Goal: Task Accomplishment & Management: Use online tool/utility

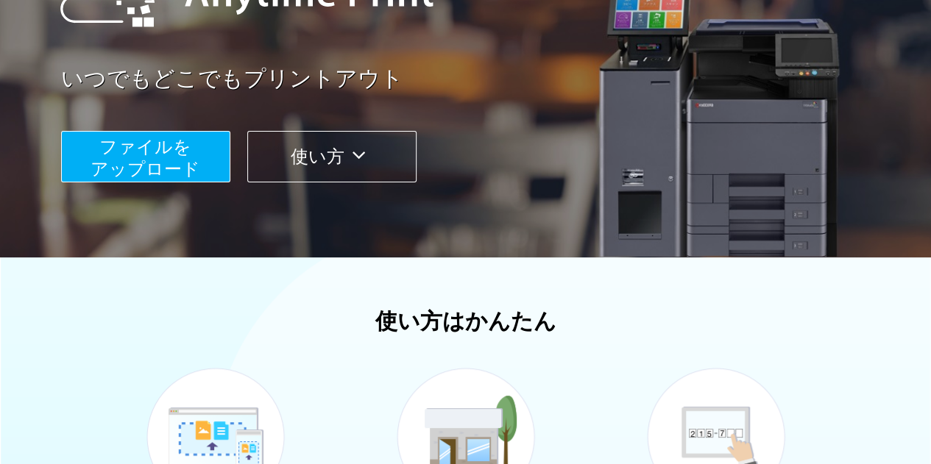
click at [153, 173] on span "ファイルを ​​アップロード" at bounding box center [146, 158] width 110 height 42
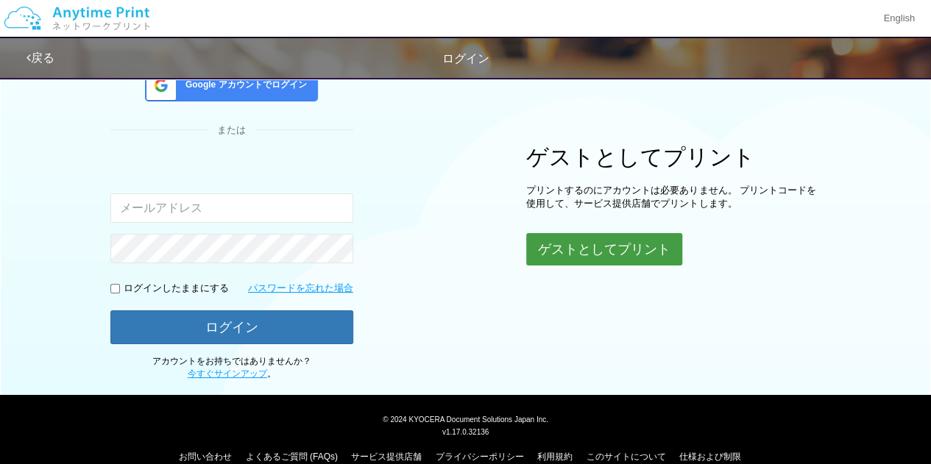
click at [602, 259] on button "ゲストとしてプリント" at bounding box center [604, 249] width 156 height 32
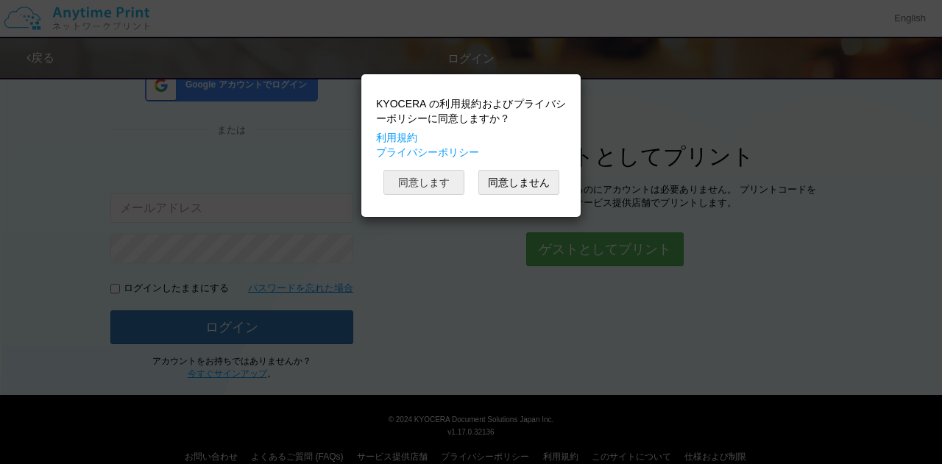
click at [412, 177] on button "同意します" at bounding box center [423, 182] width 81 height 25
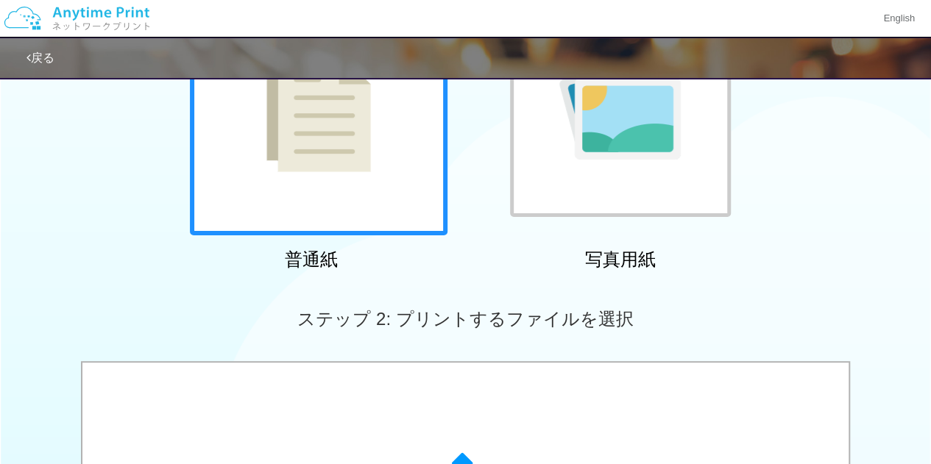
scroll to position [427, 0]
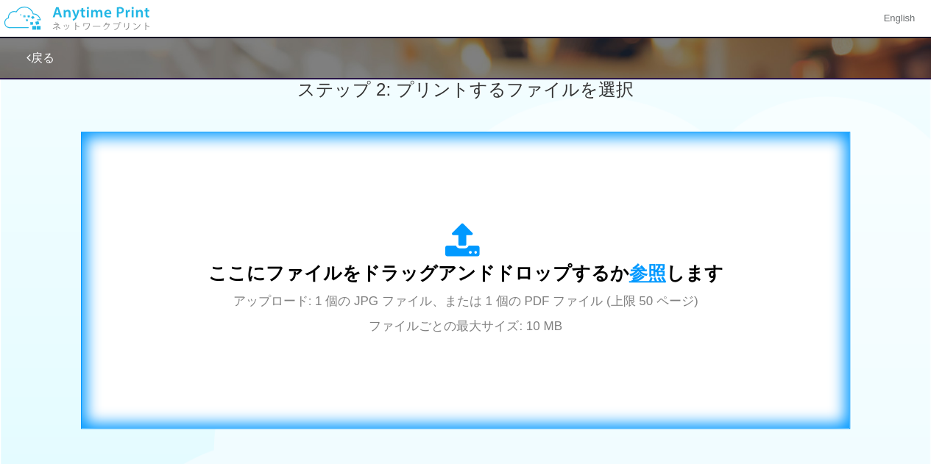
click at [630, 266] on span "参照" at bounding box center [647, 273] width 37 height 21
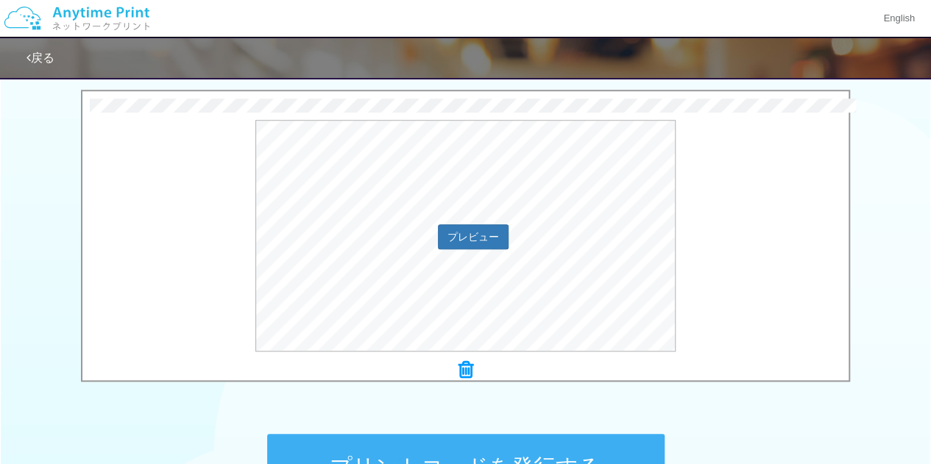
scroll to position [501, 0]
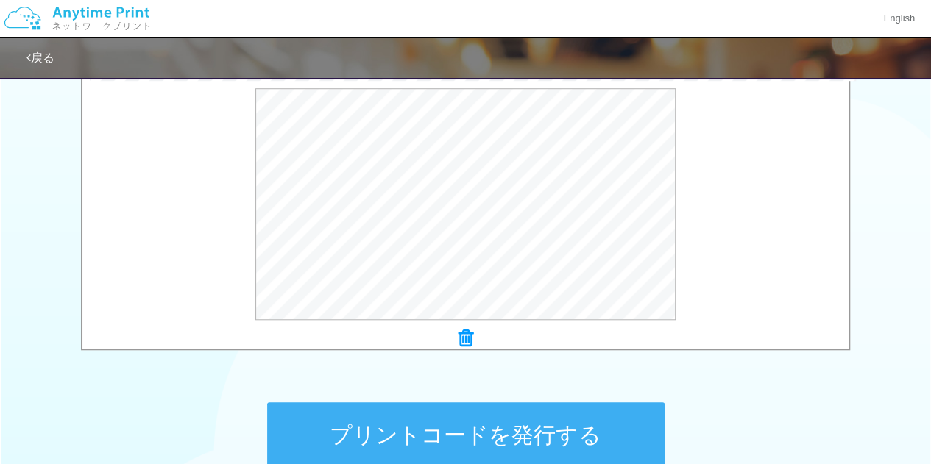
click at [587, 432] on button "プリントコードを発行する" at bounding box center [465, 436] width 397 height 66
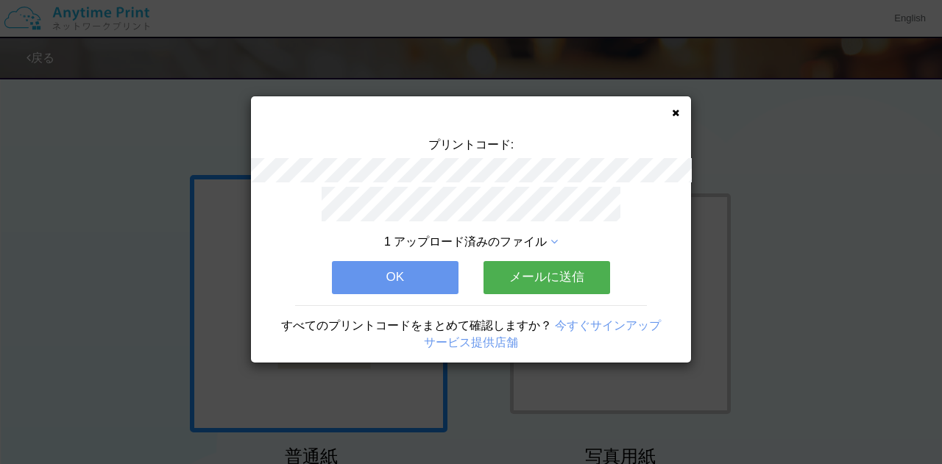
click at [676, 112] on icon at bounding box center [675, 113] width 7 height 10
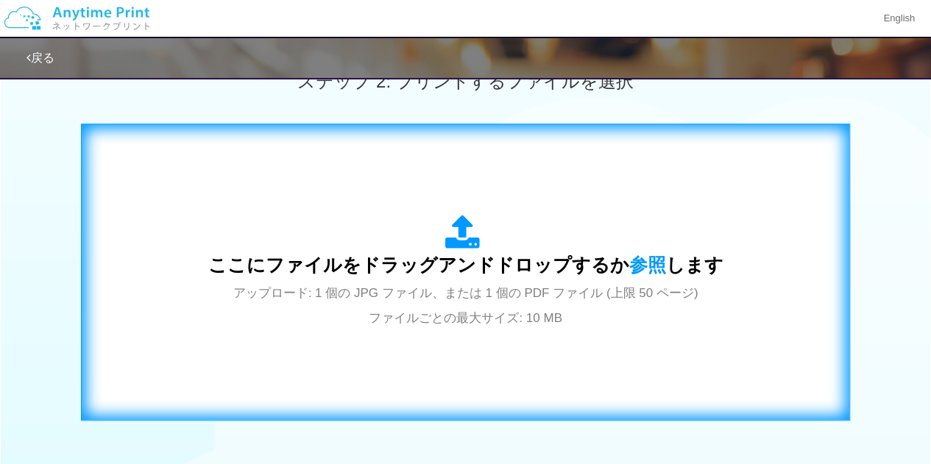
scroll to position [442, 0]
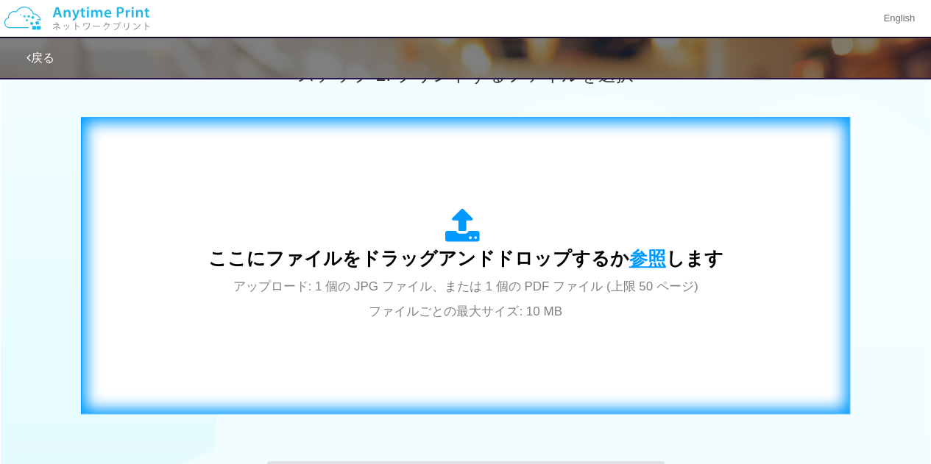
click at [651, 259] on span "参照" at bounding box center [647, 258] width 37 height 21
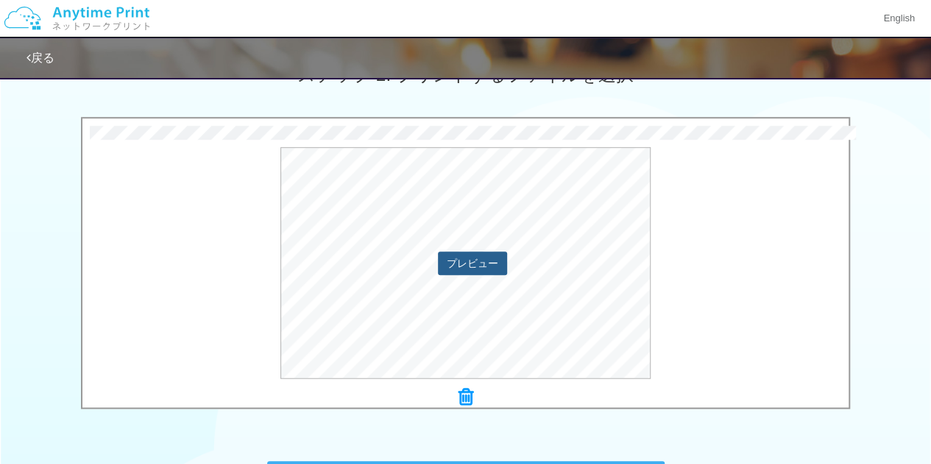
click at [485, 259] on button "プレビュー" at bounding box center [472, 264] width 69 height 24
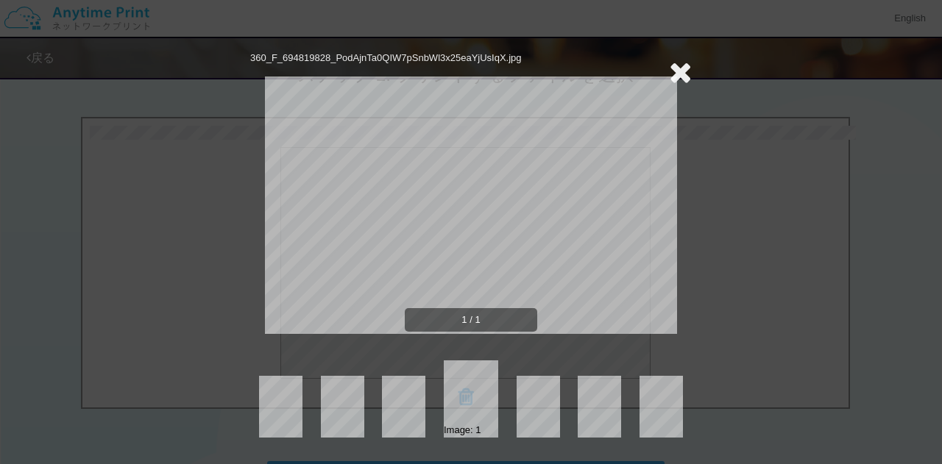
click at [685, 68] on icon at bounding box center [680, 71] width 23 height 29
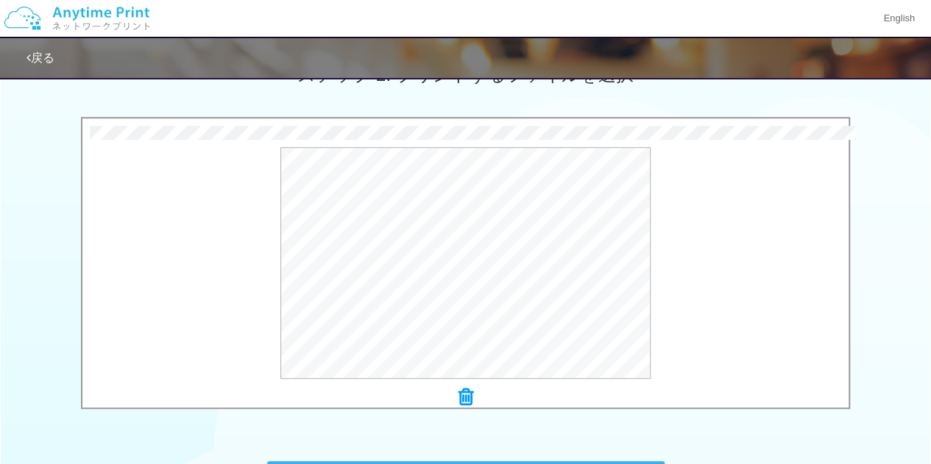
scroll to position [654, 0]
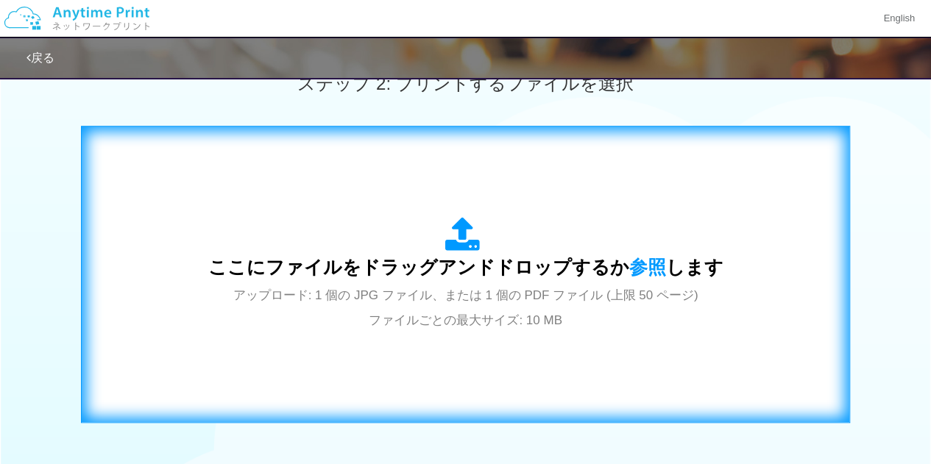
scroll to position [434, 0]
click at [631, 261] on span "参照" at bounding box center [647, 266] width 37 height 21
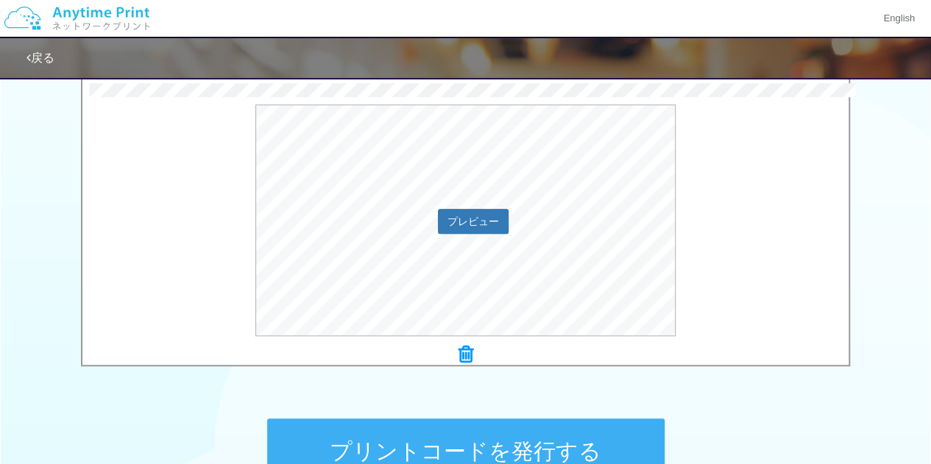
scroll to position [507, 0]
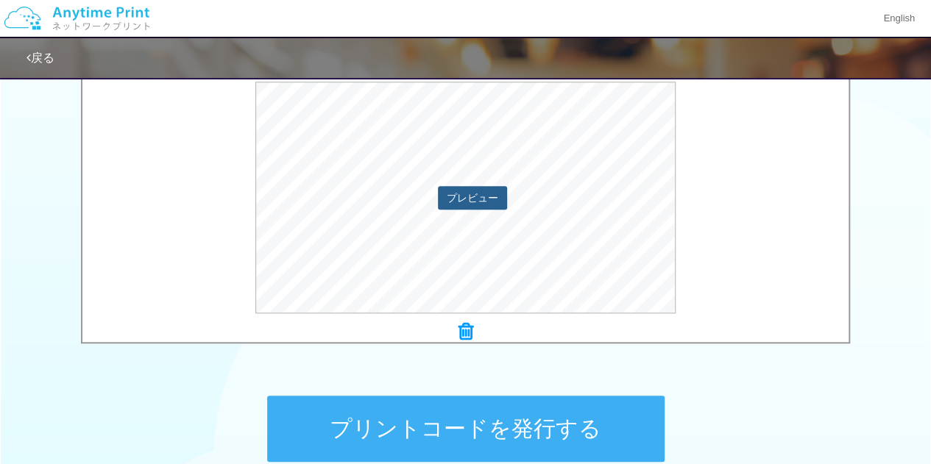
click at [495, 207] on button "プレビュー" at bounding box center [472, 198] width 69 height 24
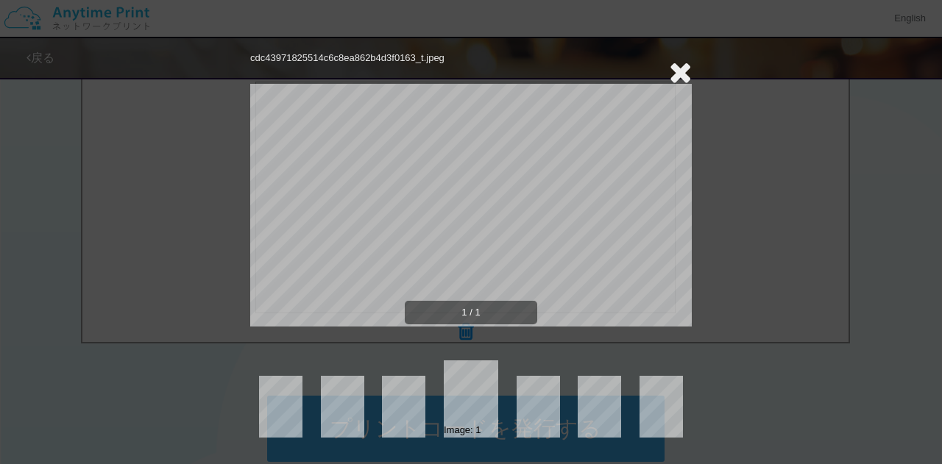
click at [680, 67] on icon at bounding box center [680, 71] width 23 height 29
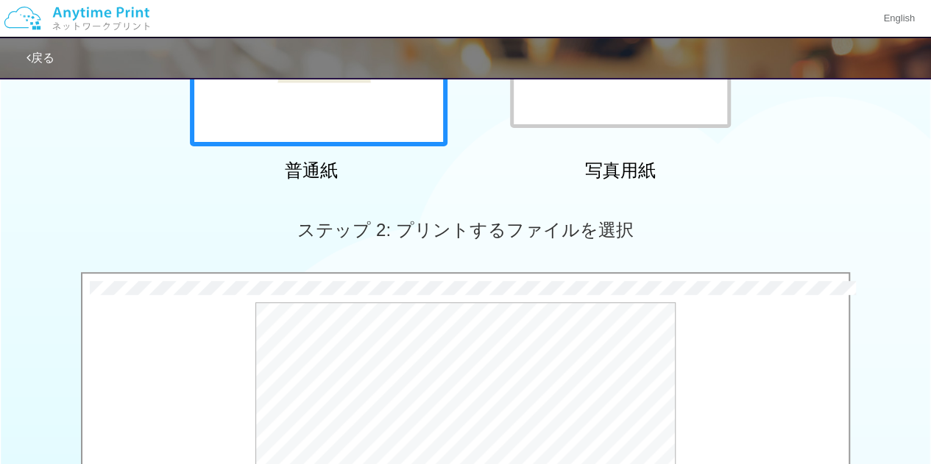
scroll to position [360, 0]
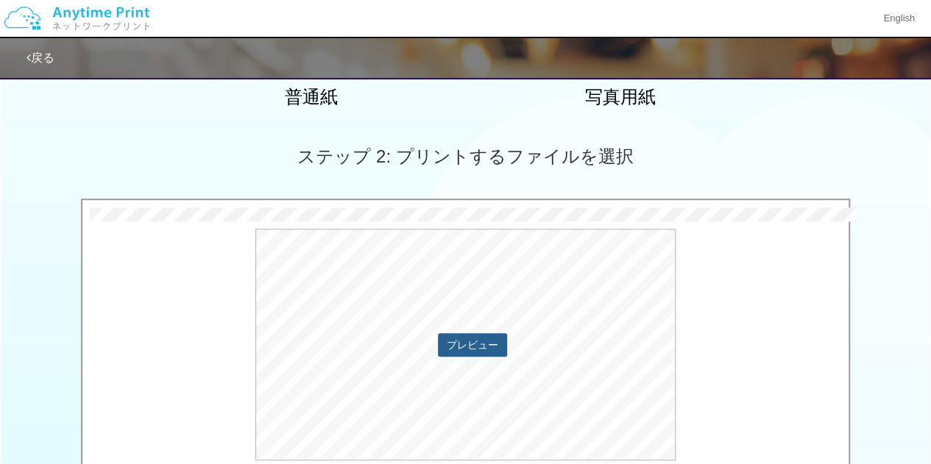
click at [497, 333] on button "プレビュー" at bounding box center [472, 345] width 69 height 24
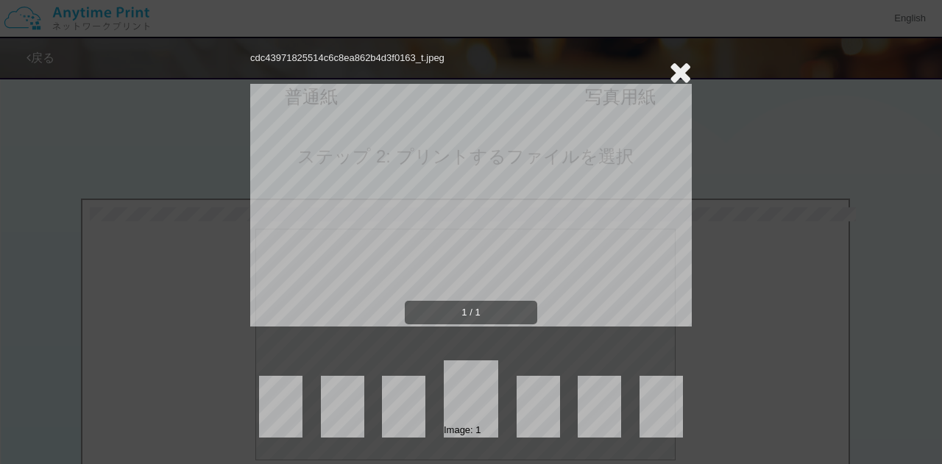
click at [687, 60] on icon at bounding box center [680, 71] width 23 height 29
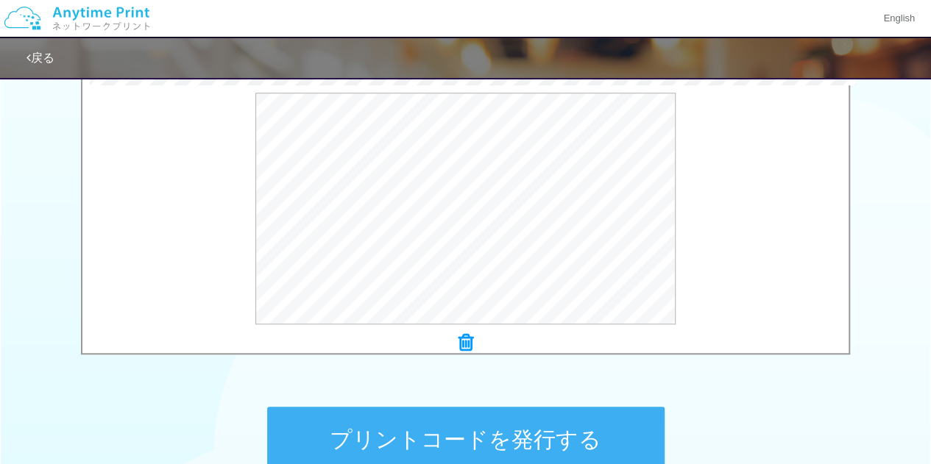
scroll to position [581, 0]
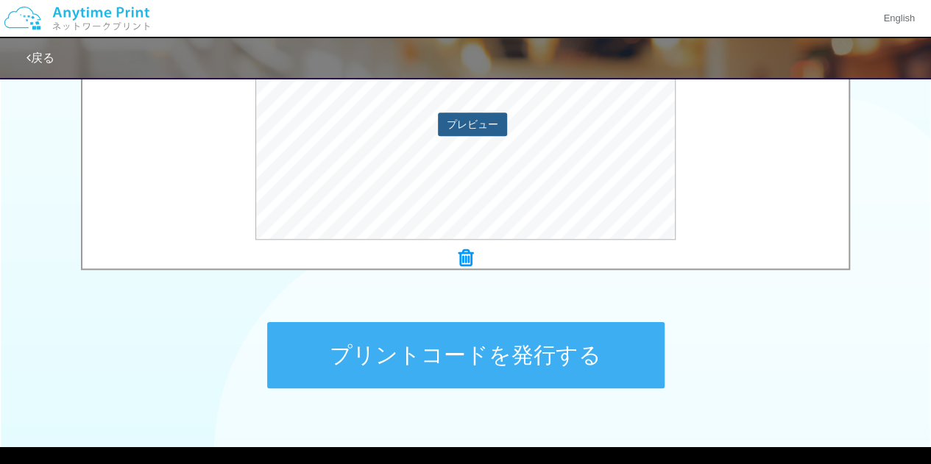
click at [480, 121] on button "プレビュー" at bounding box center [472, 125] width 69 height 24
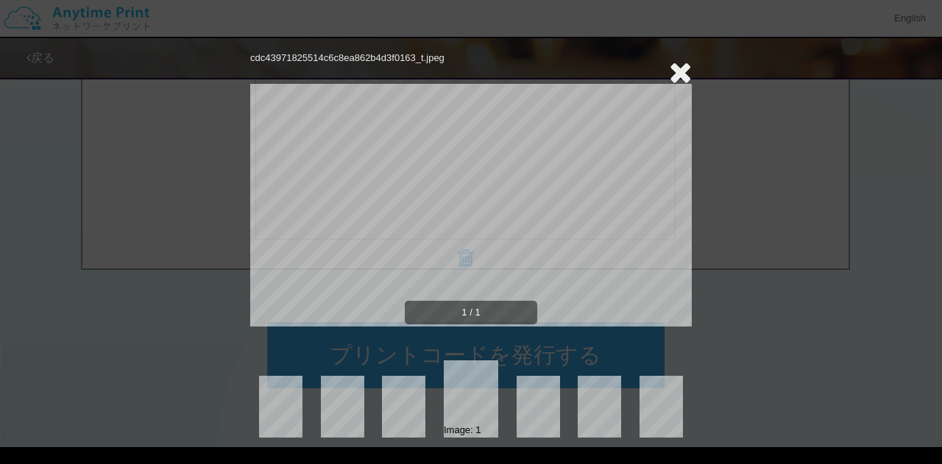
click at [677, 68] on icon at bounding box center [680, 71] width 23 height 29
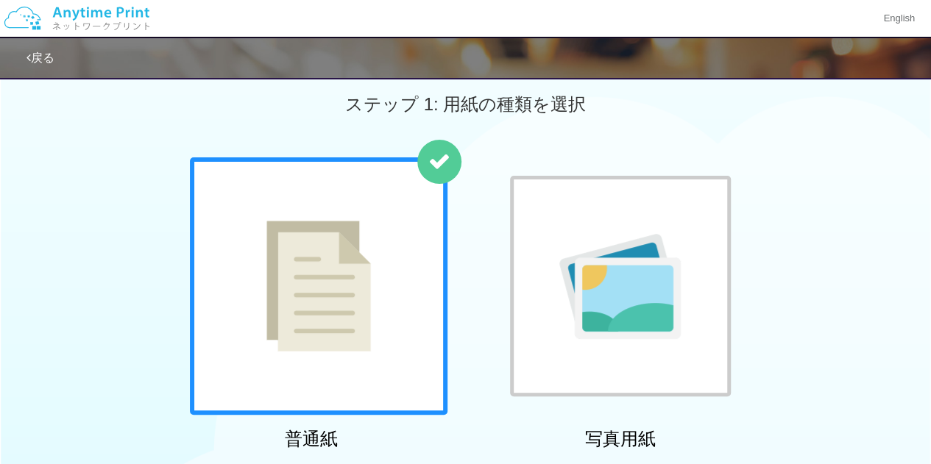
scroll to position [0, 0]
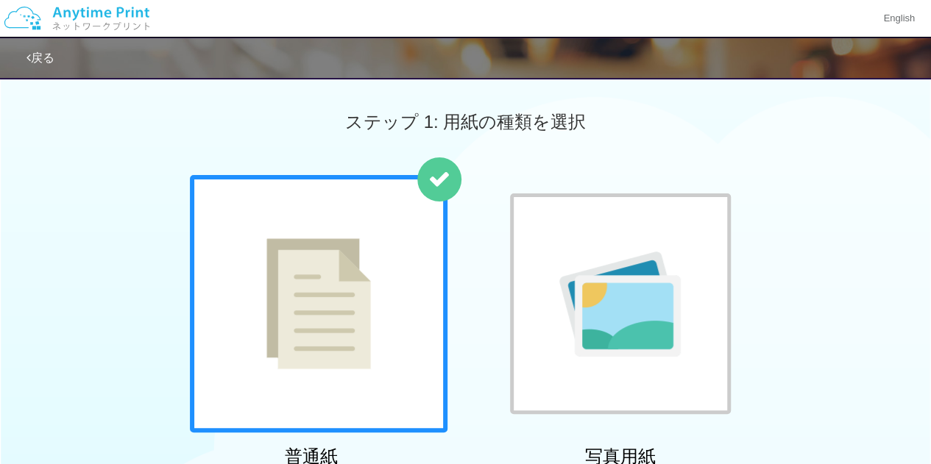
click at [378, 316] on div at bounding box center [319, 304] width 258 height 258
click at [44, 55] on link "戻る" at bounding box center [40, 58] width 28 height 13
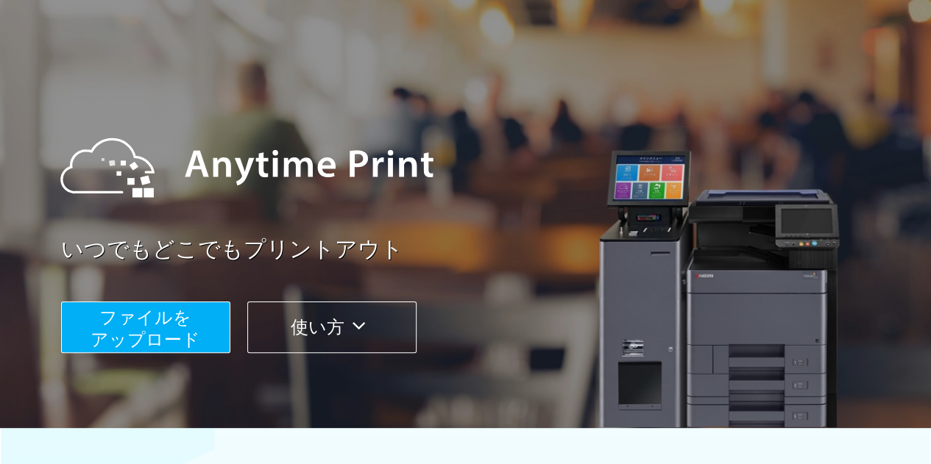
scroll to position [74, 0]
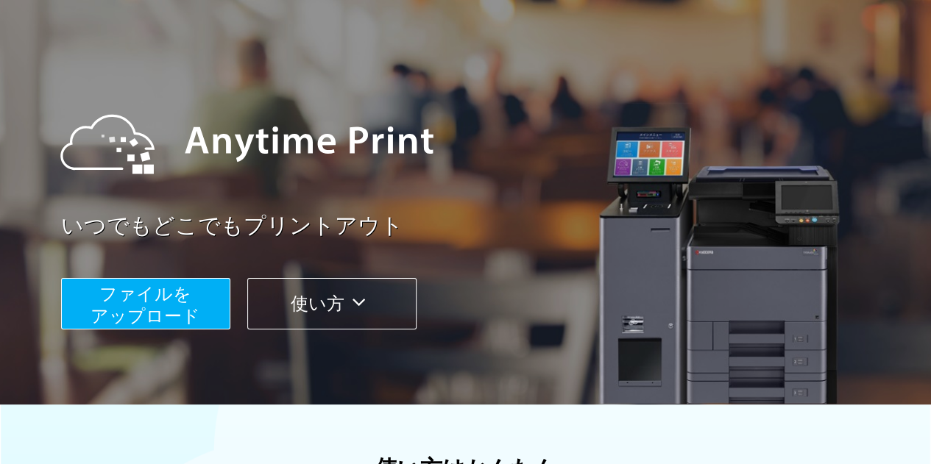
drag, startPoint x: 182, startPoint y: 298, endPoint x: 185, endPoint y: 291, distance: 7.6
click at [181, 297] on span "ファイルを ​​アップロード" at bounding box center [146, 305] width 110 height 42
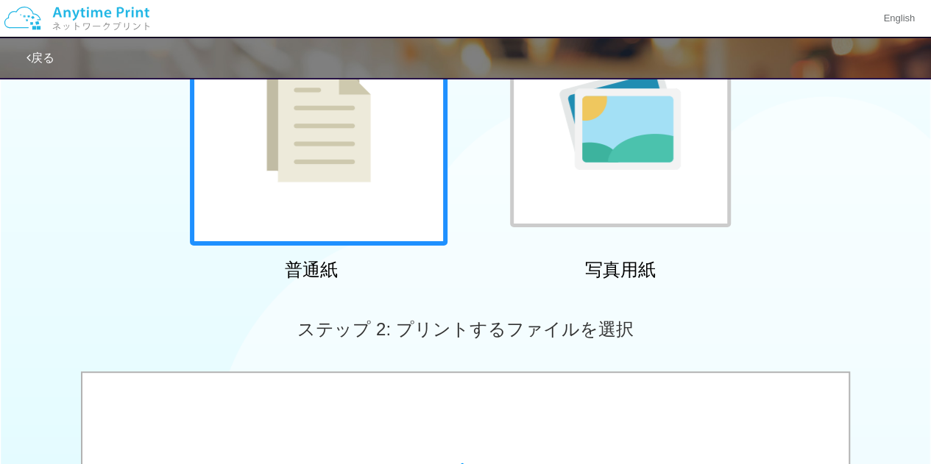
scroll to position [515, 0]
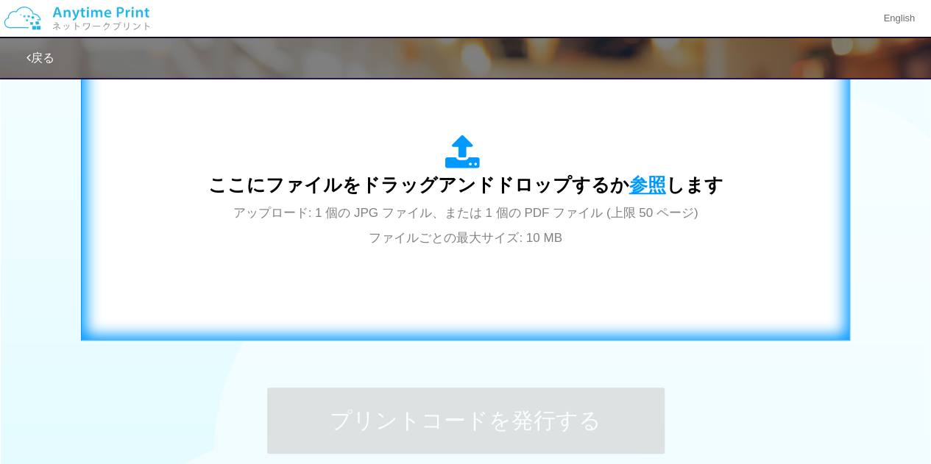
click at [641, 183] on span "参照" at bounding box center [647, 184] width 37 height 21
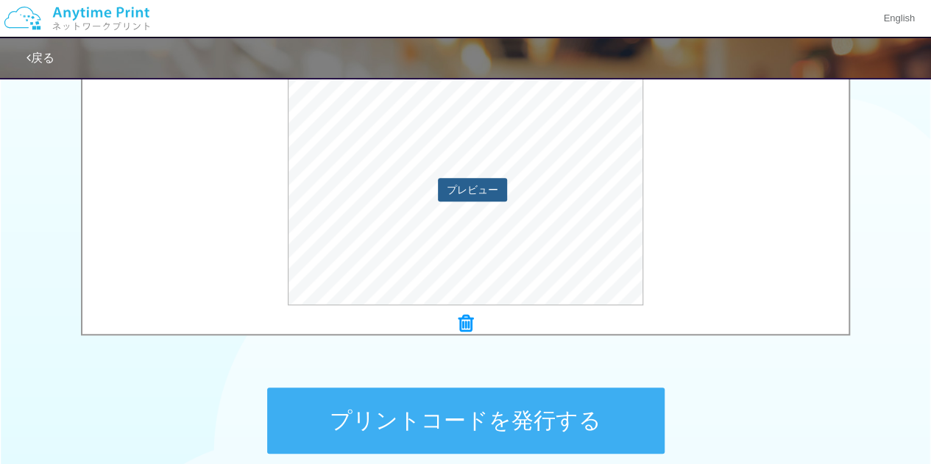
click at [462, 183] on button "プレビュー" at bounding box center [472, 190] width 69 height 24
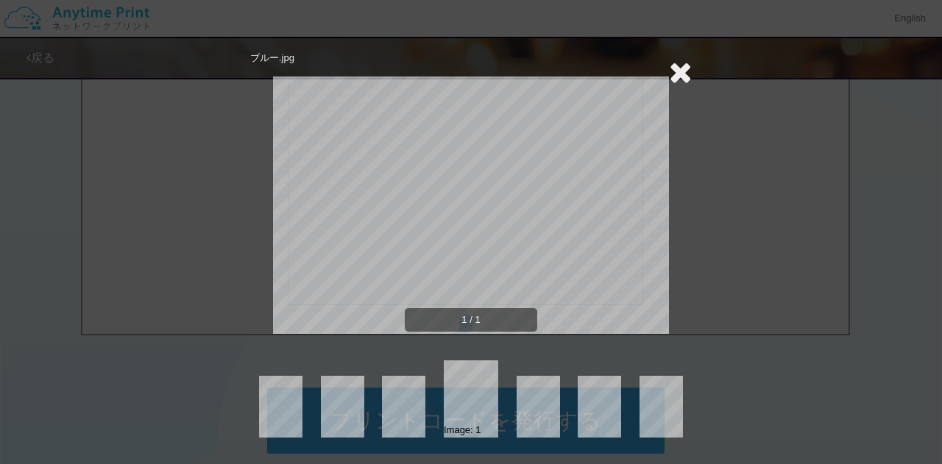
click at [680, 71] on icon at bounding box center [680, 71] width 23 height 29
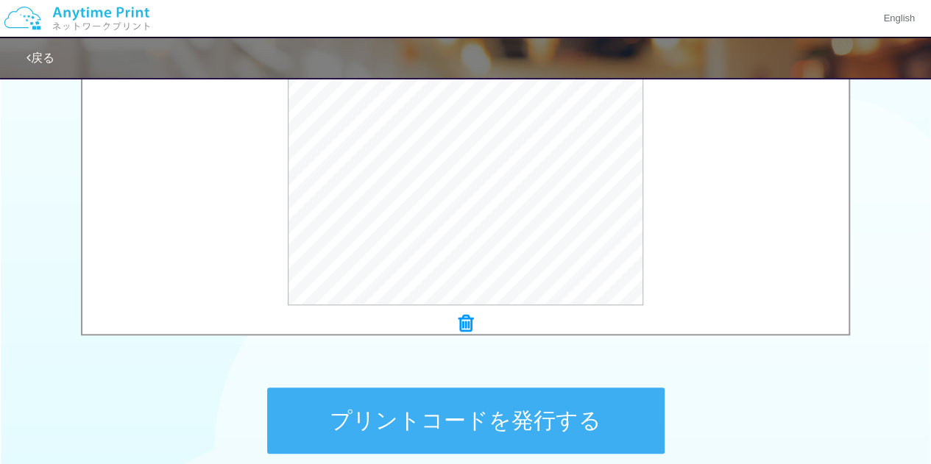
click at [569, 422] on button "プリントコードを発行する" at bounding box center [465, 421] width 397 height 66
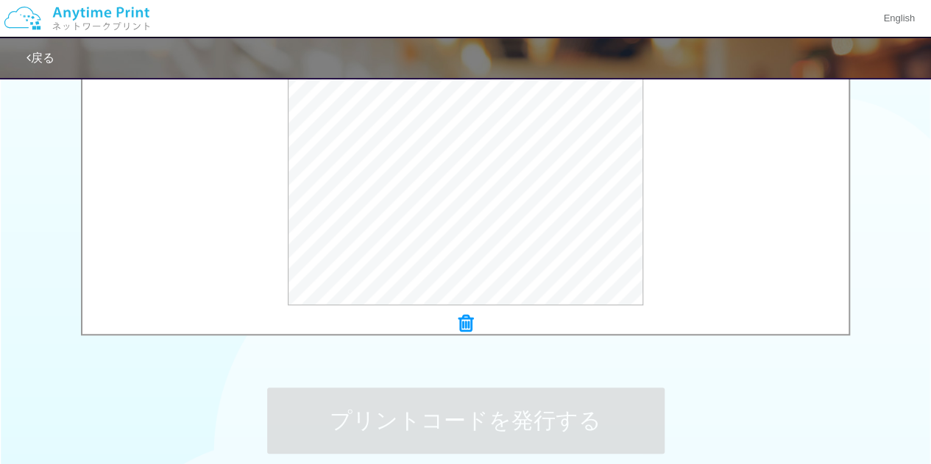
scroll to position [0, 0]
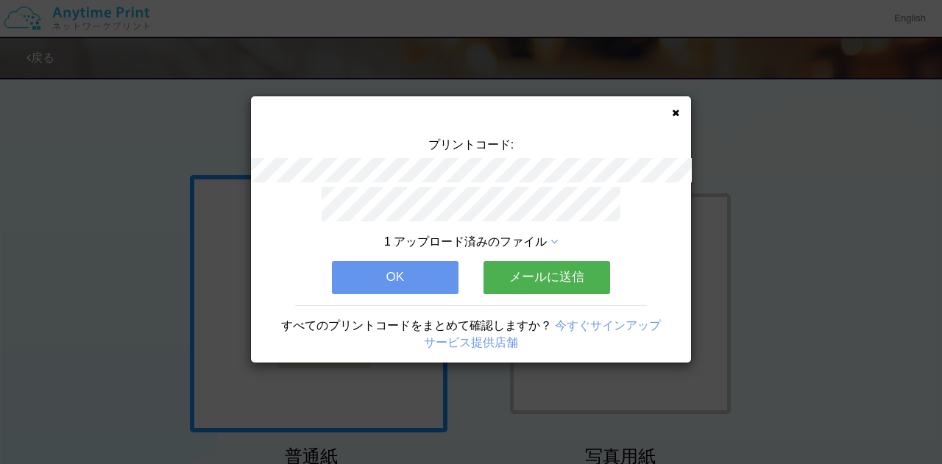
click at [676, 113] on icon at bounding box center [675, 113] width 7 height 10
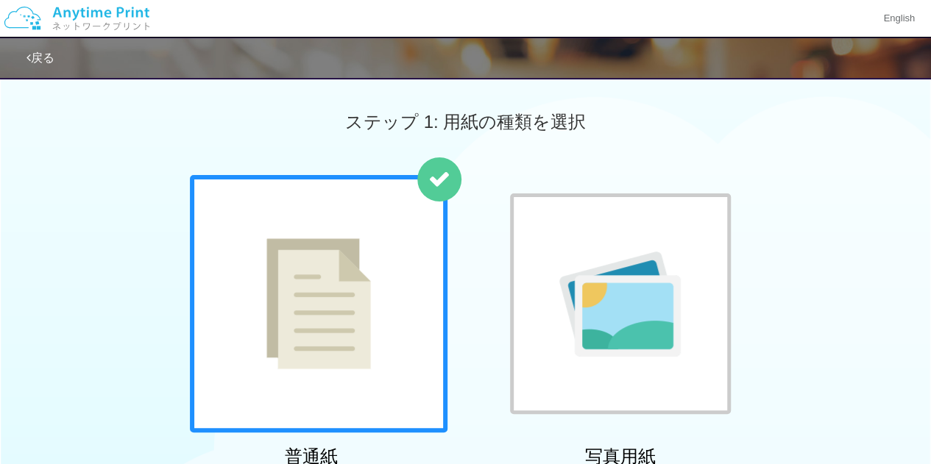
drag, startPoint x: 617, startPoint y: 111, endPoint x: 791, endPoint y: 10, distance: 201.9
